Goal: Complete application form

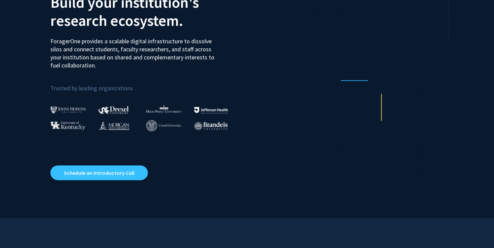
scroll to position [61, 0]
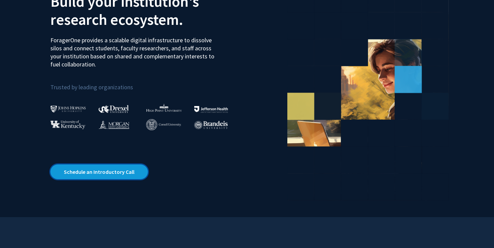
click at [108, 176] on link "Schedule an Introductory Call" at bounding box center [98, 172] width 97 height 15
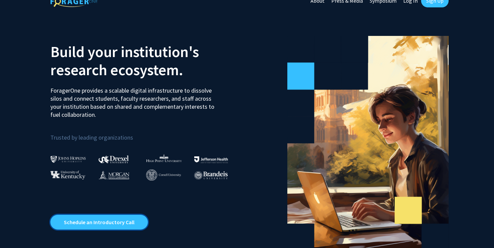
scroll to position [0, 0]
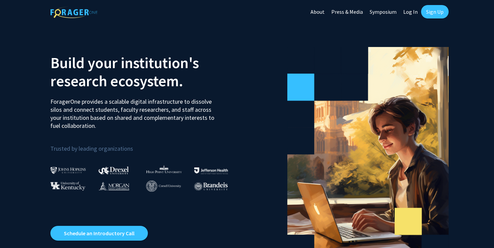
click at [433, 14] on link "Sign Up" at bounding box center [435, 11] width 28 height 13
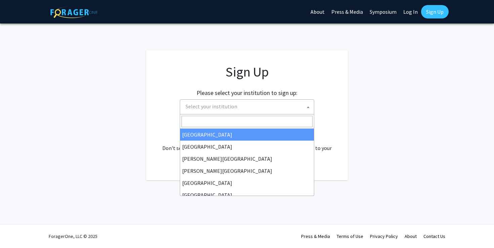
click at [216, 105] on span "Select your institution" at bounding box center [212, 106] width 52 height 7
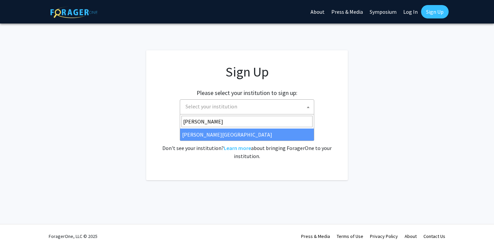
type input "jeff"
select select "24"
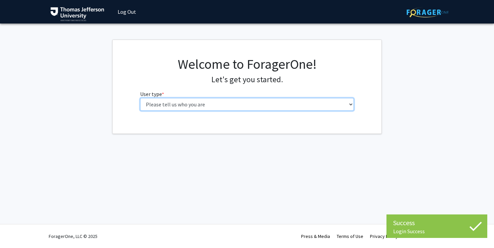
click at [186, 102] on select "Please tell us who you are Undergraduate Student Master's Student Doctoral Cand…" at bounding box center [247, 104] width 214 height 13
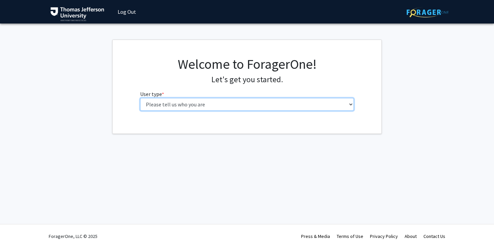
select select "3: doc"
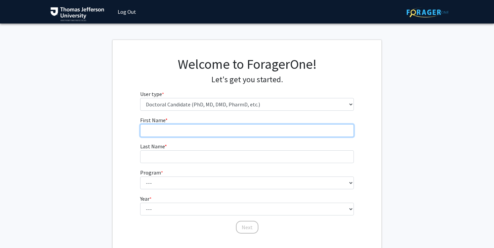
click at [219, 132] on input "First Name * required" at bounding box center [247, 130] width 214 height 13
type input "Sudesh"
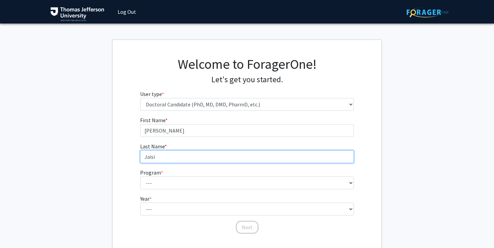
type input "Jaisi"
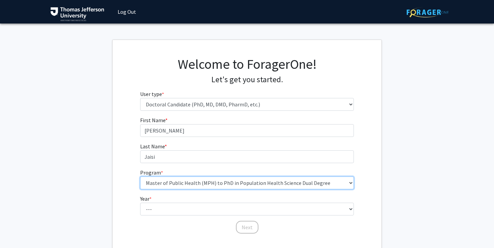
select select "35: 815"
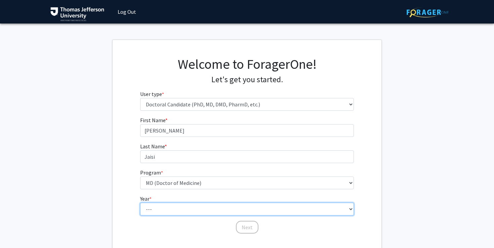
click at [184, 209] on select "--- First Year Second Year Third Year Fourth Year Fifth Year Sixth Year Seventh…" at bounding box center [247, 209] width 214 height 13
select select "1: first_year"
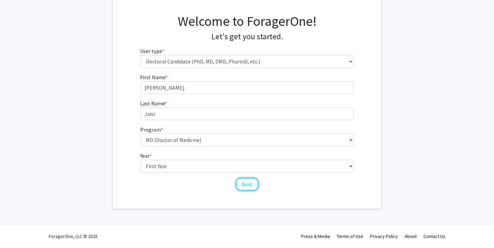
click at [252, 182] on button "Next" at bounding box center [247, 184] width 23 height 13
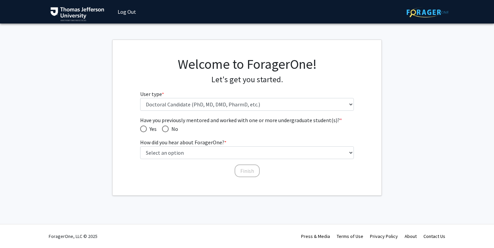
click at [165, 130] on span "Have you previously mentored and worked with one or more undergraduate student(…" at bounding box center [165, 129] width 7 height 7
click at [165, 130] on input "No" at bounding box center [165, 129] width 7 height 7
radio input "true"
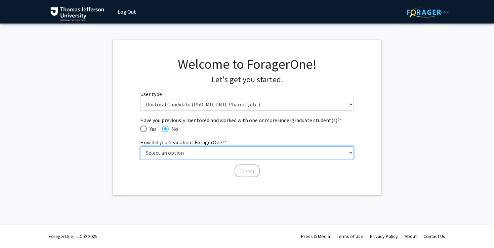
click at [168, 154] on select "Select an option Peer/student recommendation Faculty/staff recommendation Unive…" at bounding box center [247, 153] width 214 height 13
select select "2: faculty_recommendation"
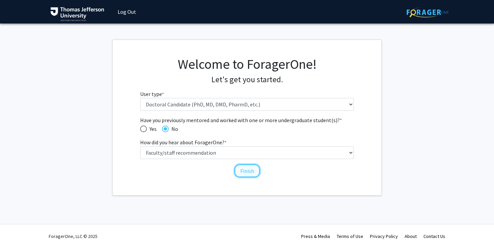
click at [247, 172] on button "Finish" at bounding box center [247, 171] width 25 height 13
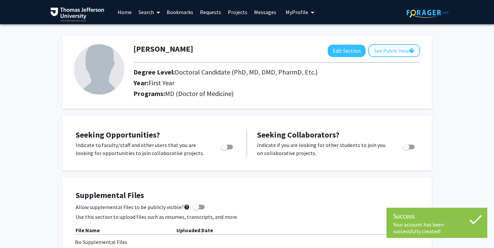
click at [473, 219] on icon at bounding box center [475, 219] width 17 height 17
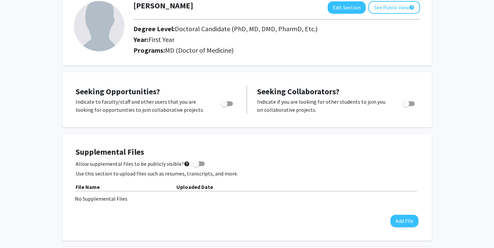
scroll to position [48, 0]
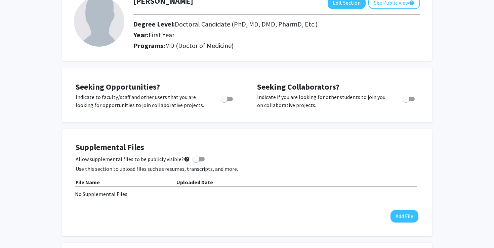
click at [228, 99] on span "Toggle" at bounding box center [227, 99] width 12 height 5
click at [224, 101] on input "Are you actively seeking opportunities?" at bounding box center [224, 101] width 0 height 0
checkbox input "true"
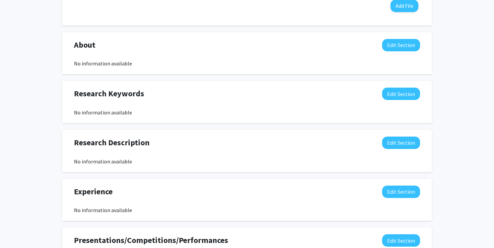
scroll to position [0, 0]
